Goal: Task Accomplishment & Management: Complete application form

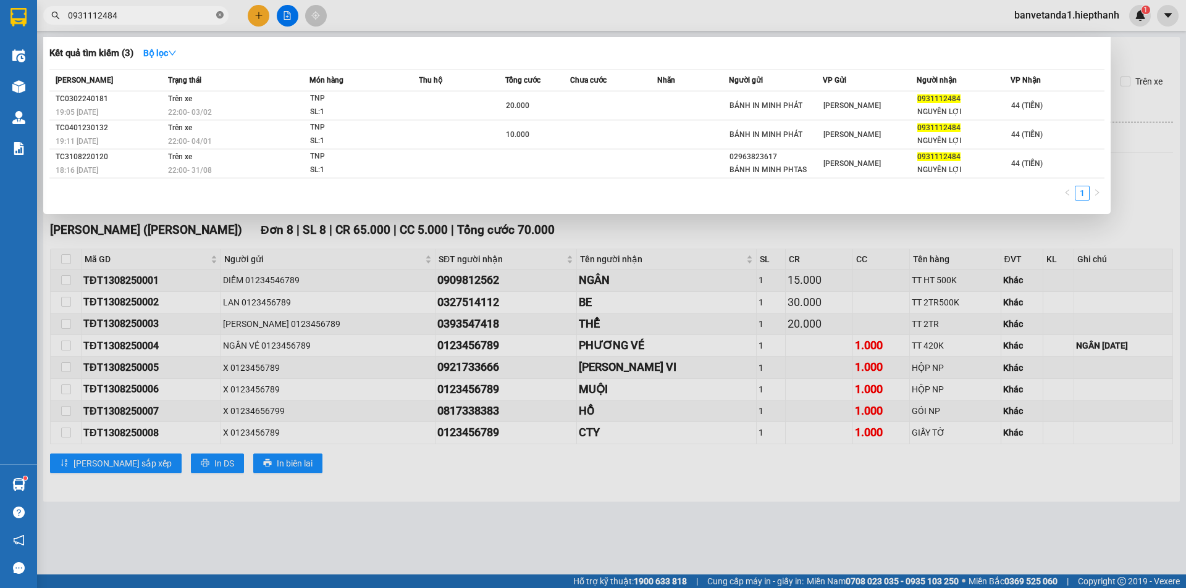
click at [220, 20] on span at bounding box center [219, 16] width 7 height 12
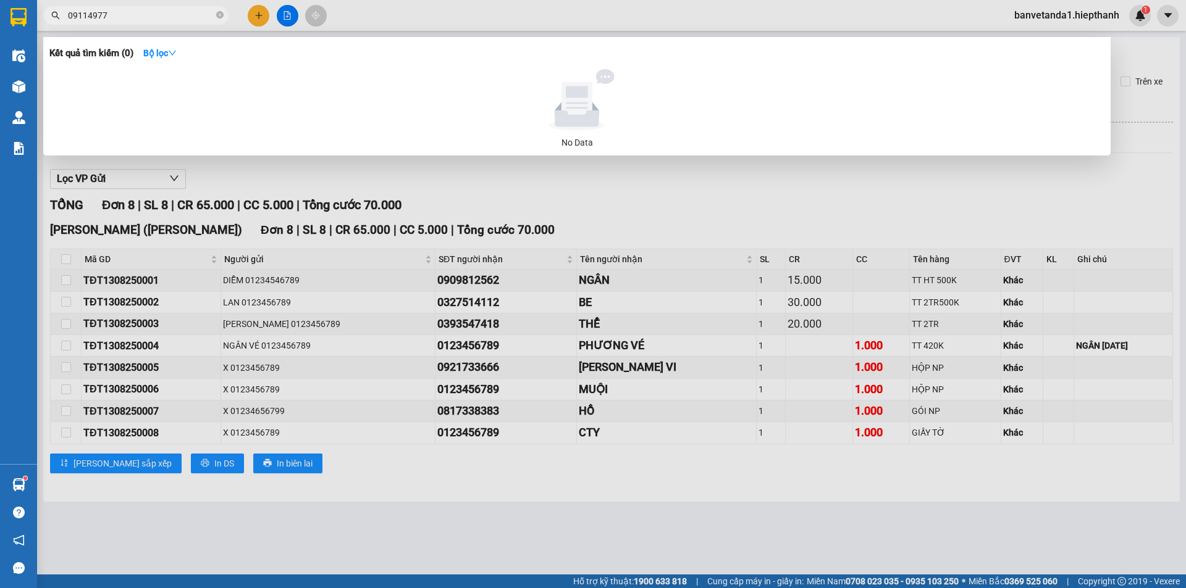
click at [78, 7] on span "09114977" at bounding box center [135, 15] width 185 height 19
click at [78, 13] on input "09114977" at bounding box center [141, 16] width 146 height 14
click at [103, 16] on input "093149114977" at bounding box center [141, 16] width 146 height 14
type input "0931494977"
click at [221, 17] on icon "close-circle" at bounding box center [219, 14] width 7 height 7
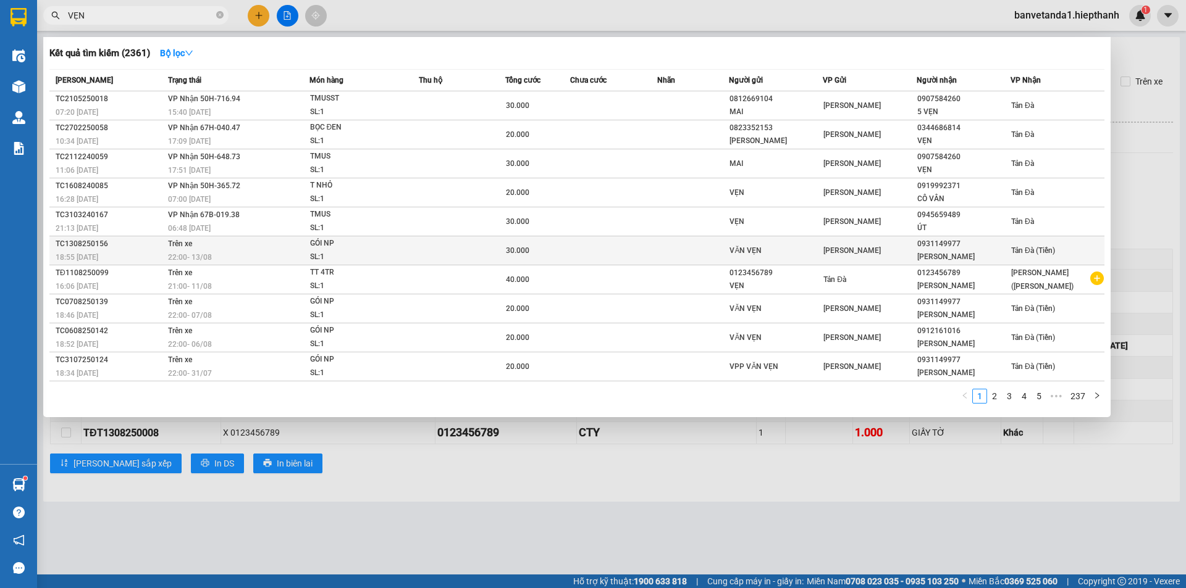
type input "VẸN"
click at [866, 246] on div "[PERSON_NAME]" at bounding box center [869, 251] width 93 height 14
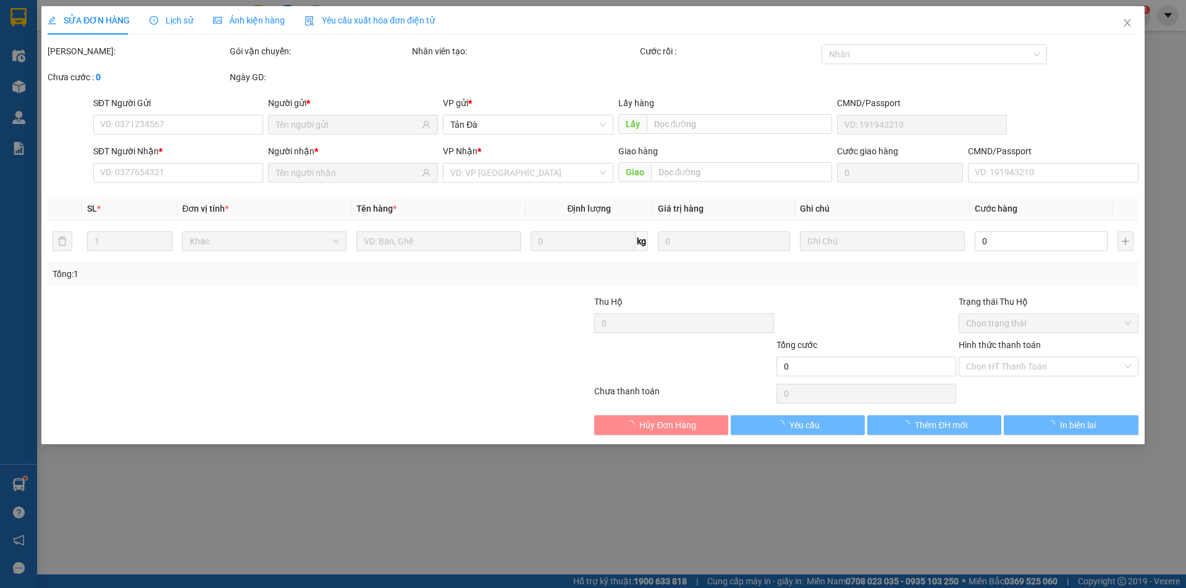
type input "VĂN VẸN"
type input "0931149977"
type input "[PERSON_NAME]"
type input "30.000"
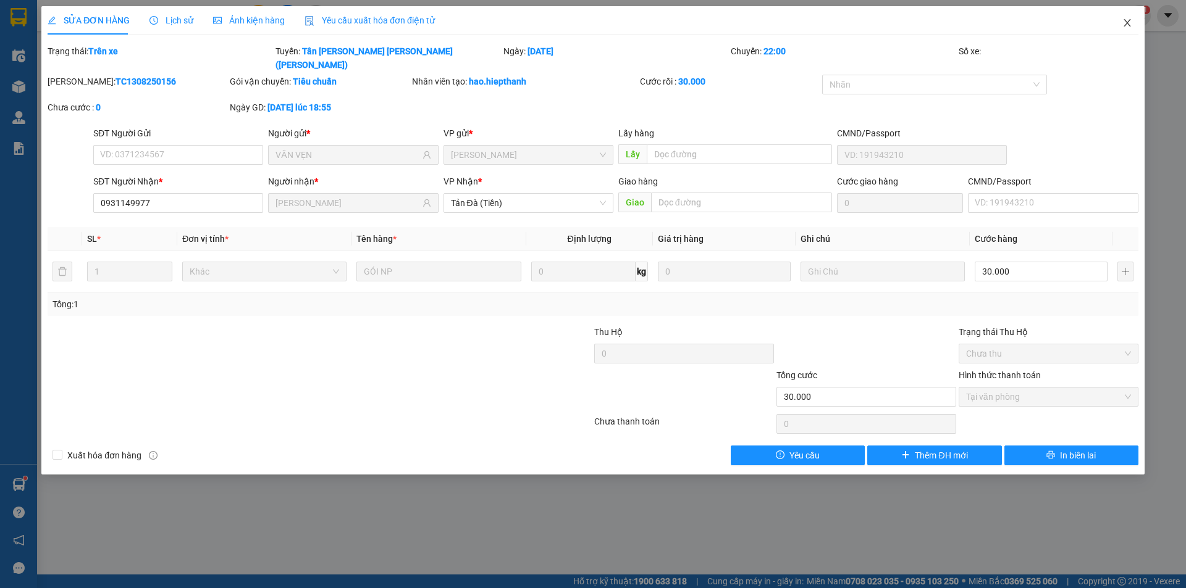
click at [1116, 25] on span "Close" at bounding box center [1127, 23] width 35 height 35
